Goal: Transaction & Acquisition: Purchase product/service

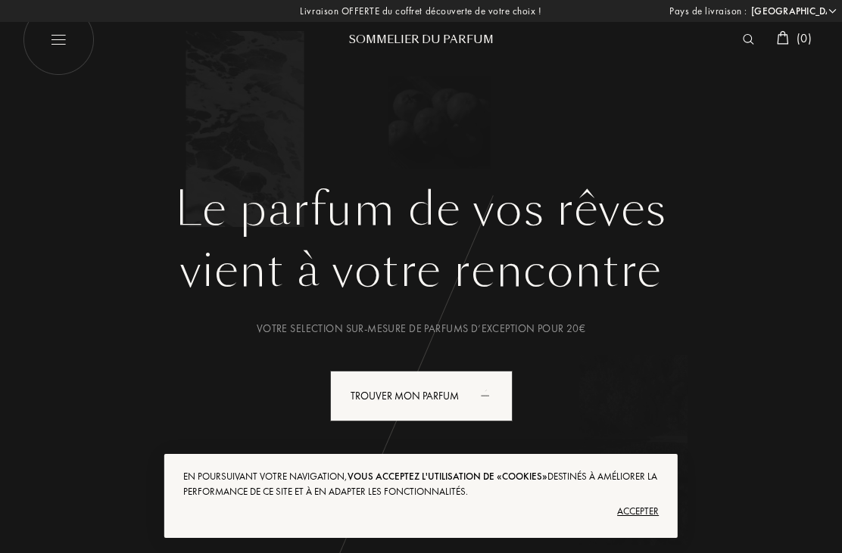
select select "FR"
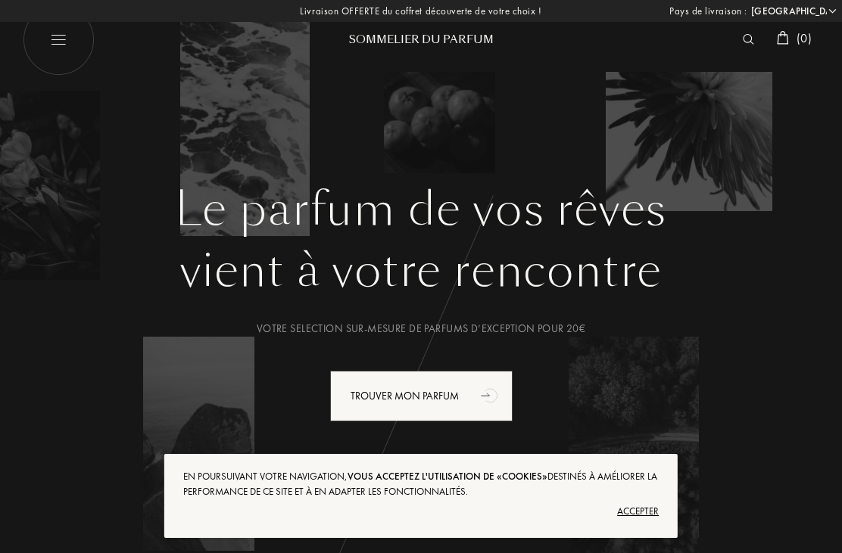
click at [64, 32] on img at bounding box center [59, 40] width 72 height 72
select select "FR"
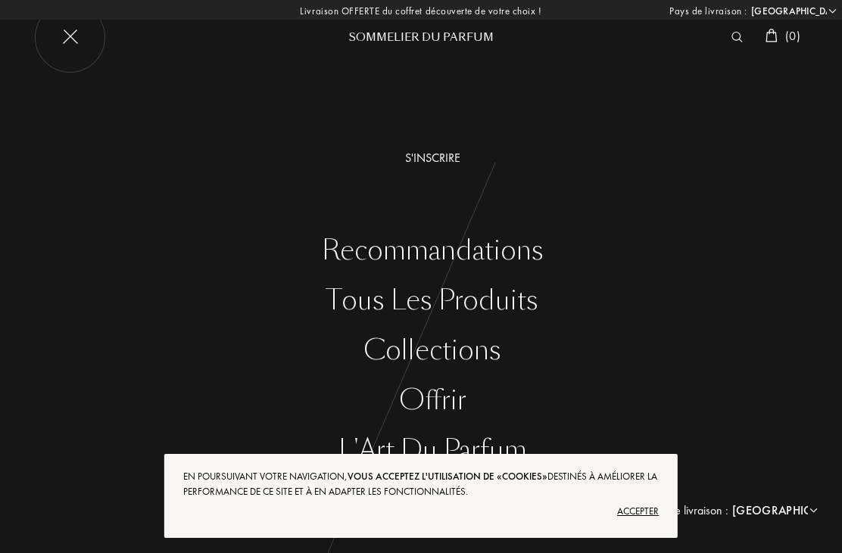
click at [506, 294] on div "Tous les produits" at bounding box center [432, 300] width 819 height 31
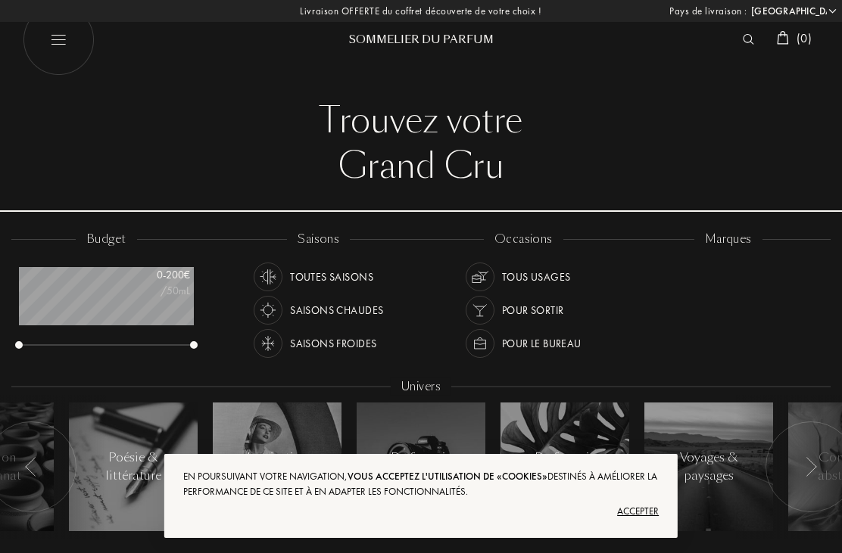
select select "FR"
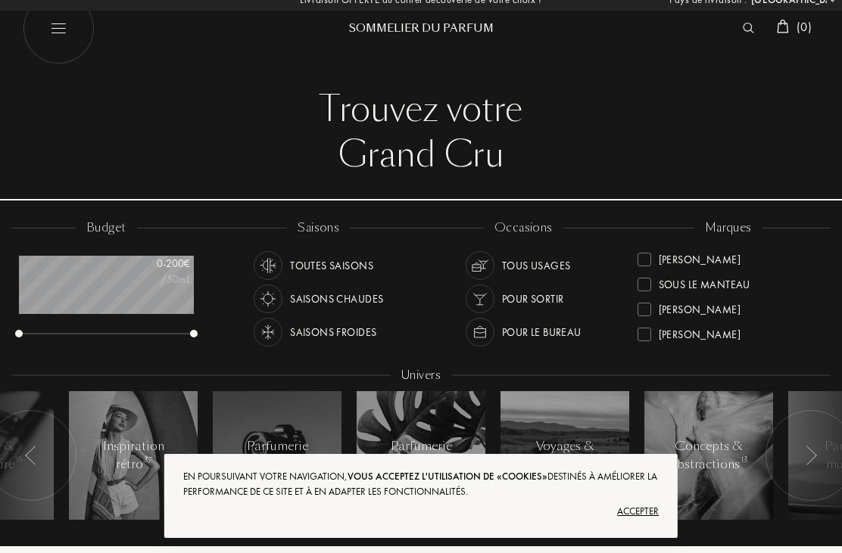
scroll to position [550, 0]
click at [738, 312] on div "[PERSON_NAME]" at bounding box center [700, 307] width 82 height 20
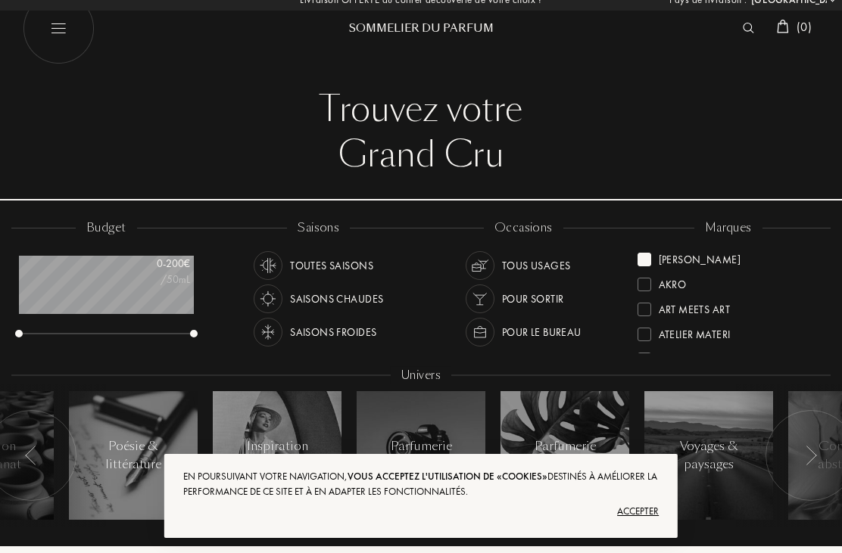
click at [640, 508] on div "Accepter" at bounding box center [420, 512] width 475 height 24
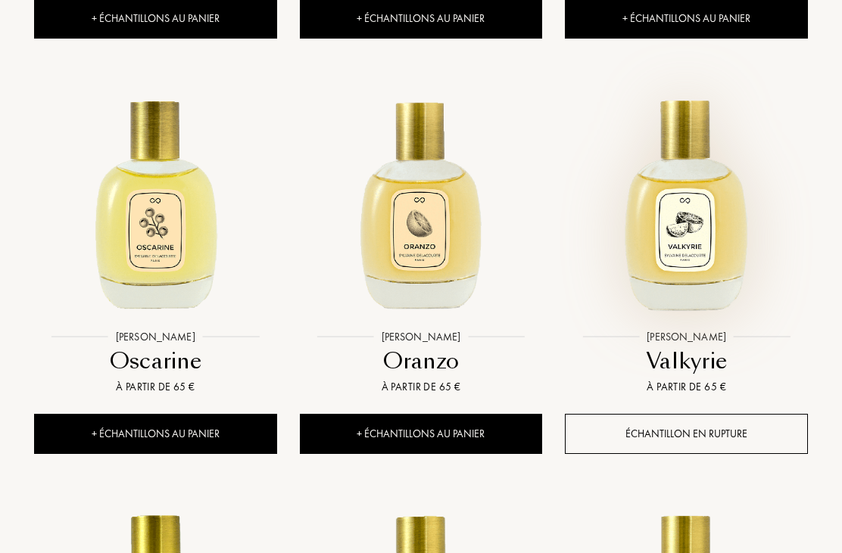
scroll to position [987, 0]
click at [697, 257] on img at bounding box center [686, 201] width 239 height 239
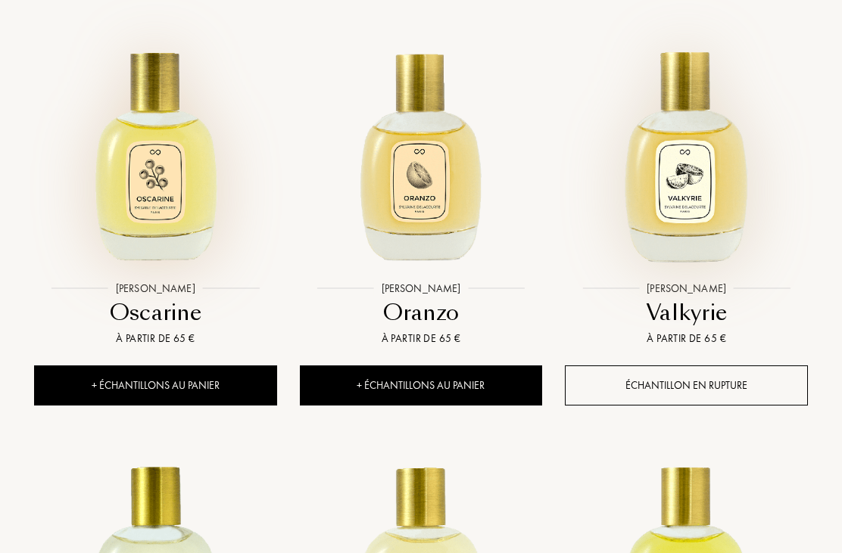
click at [166, 217] on img at bounding box center [155, 152] width 239 height 239
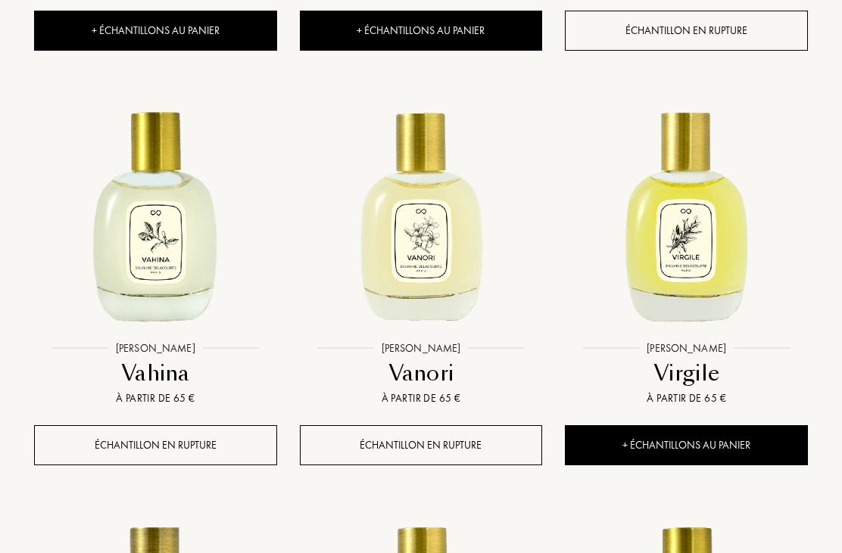
scroll to position [1391, 0]
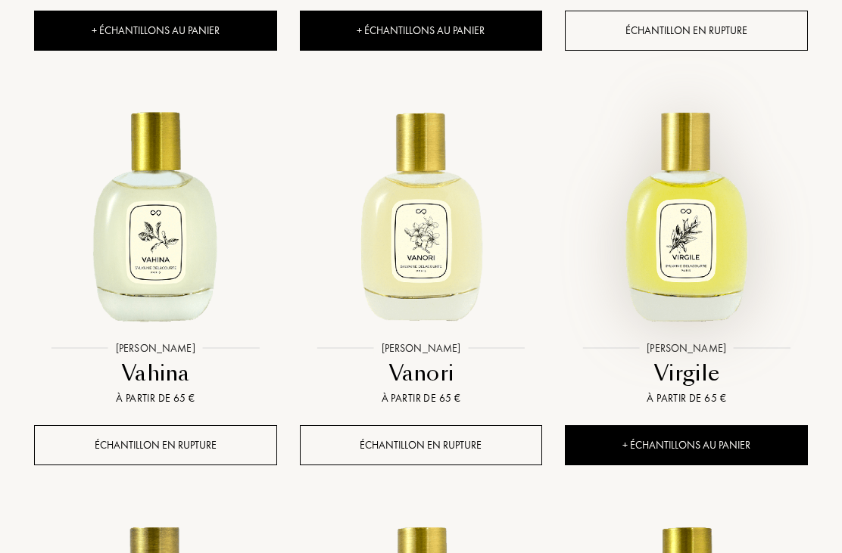
click at [701, 246] on img at bounding box center [686, 213] width 239 height 239
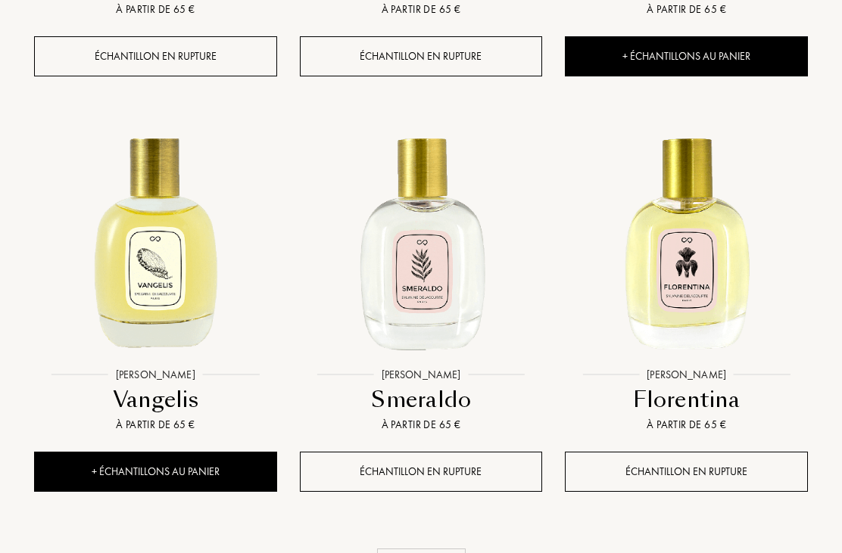
scroll to position [1780, 0]
click at [216, 468] on div "+ Échantillons au panier" at bounding box center [155, 472] width 243 height 40
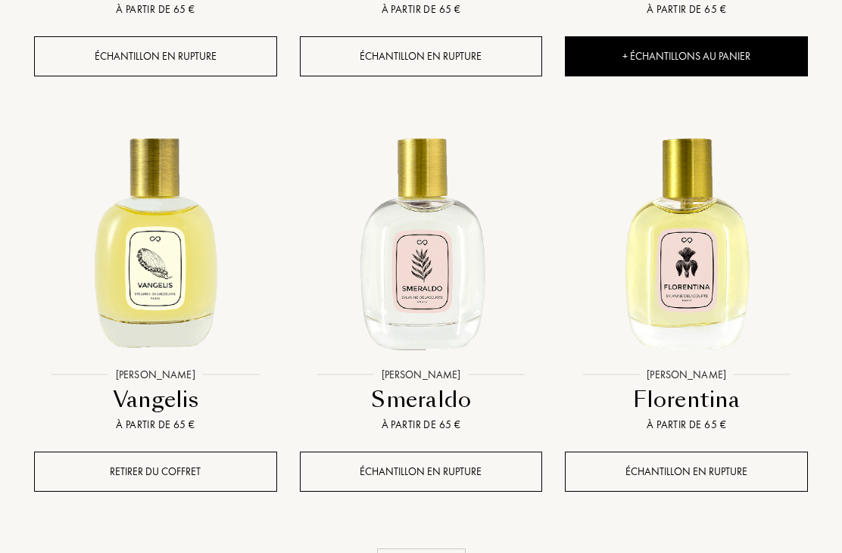
click at [169, 293] on img at bounding box center [155, 239] width 239 height 239
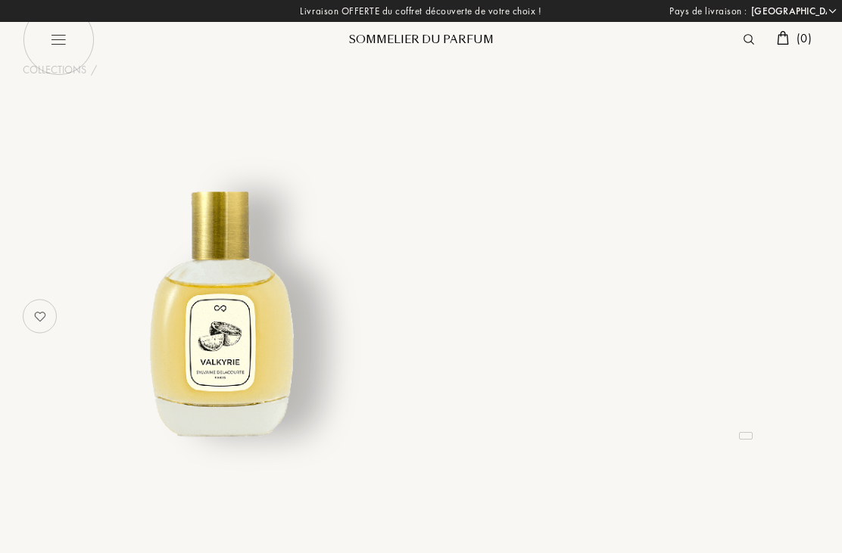
select select "FR"
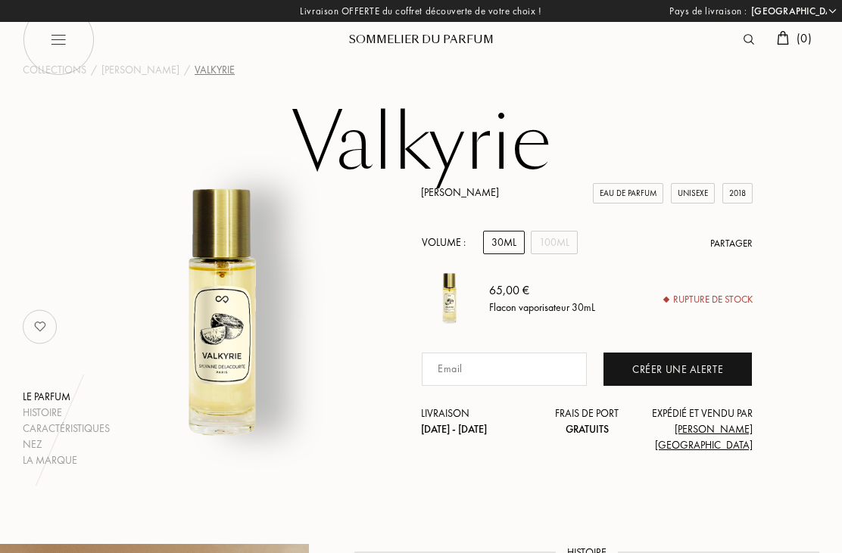
click at [514, 235] on div "30mL" at bounding box center [504, 242] width 42 height 23
click at [506, 240] on div "30mL" at bounding box center [504, 242] width 42 height 23
click at [511, 247] on div "30mL" at bounding box center [504, 242] width 42 height 23
click at [560, 242] on div "100mL" at bounding box center [554, 242] width 47 height 23
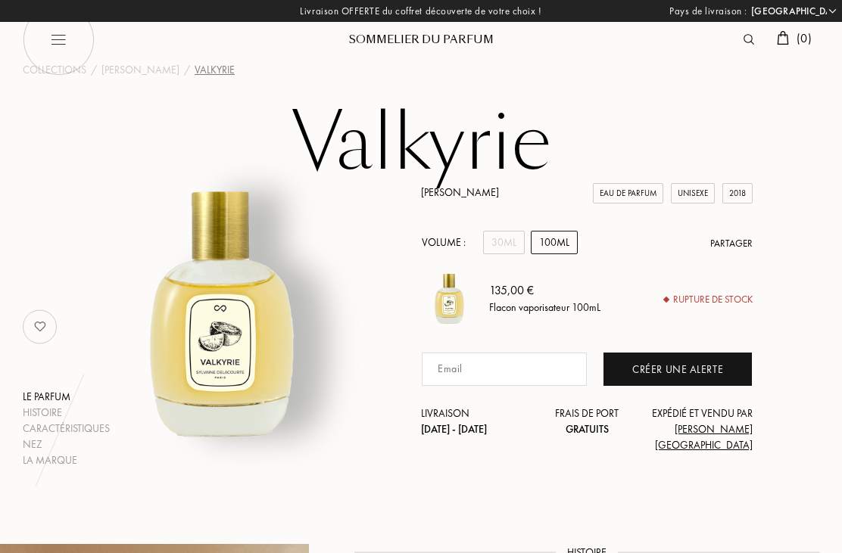
click at [500, 243] on div "30mL" at bounding box center [504, 242] width 42 height 23
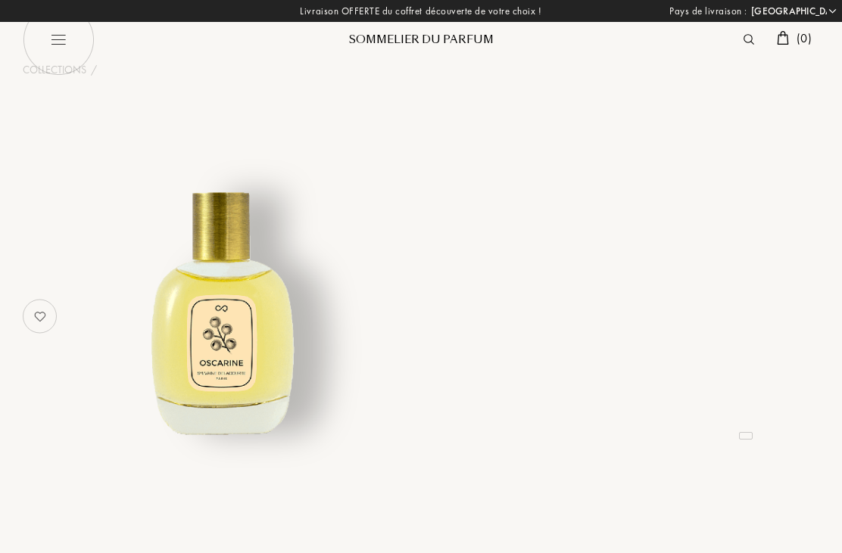
select select "FR"
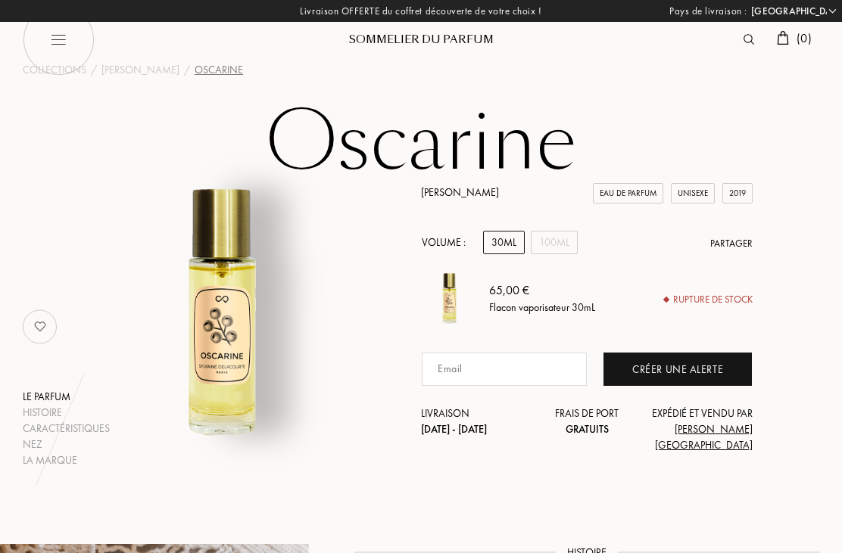
click at [560, 236] on div "100mL" at bounding box center [554, 242] width 47 height 23
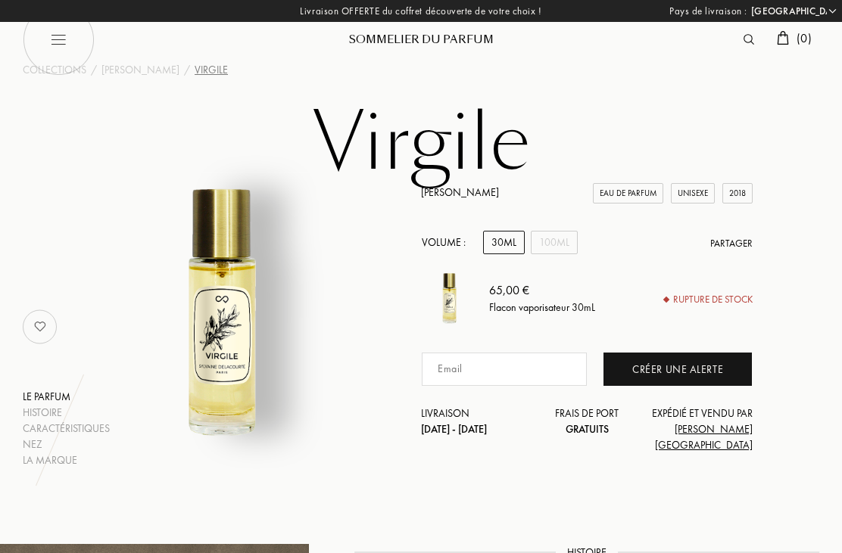
select select "FR"
click at [503, 241] on div "30mL" at bounding box center [504, 242] width 42 height 23
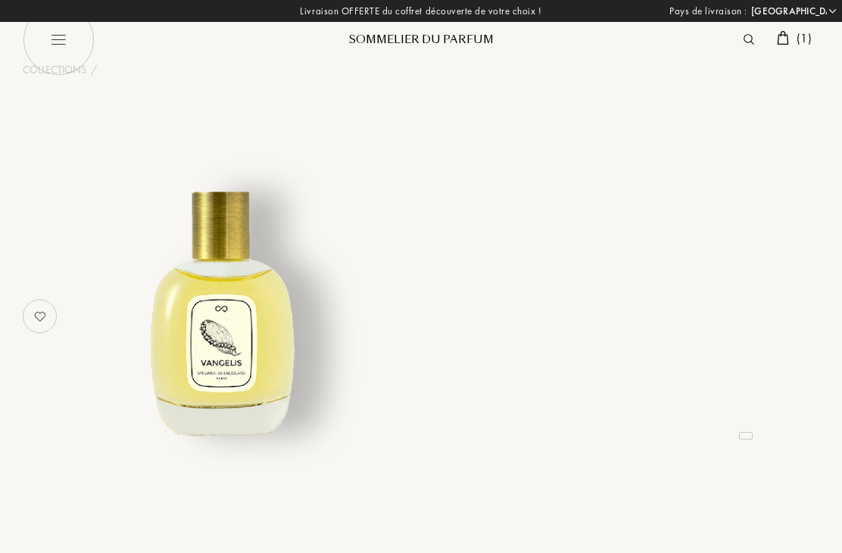
select select "FR"
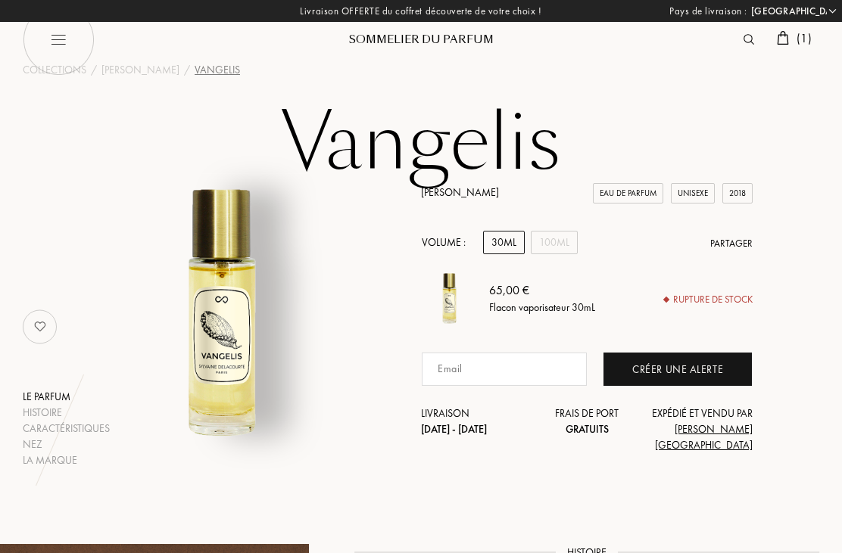
click at [503, 248] on div "30mL" at bounding box center [504, 242] width 42 height 23
